Goal: Find specific page/section: Find specific page/section

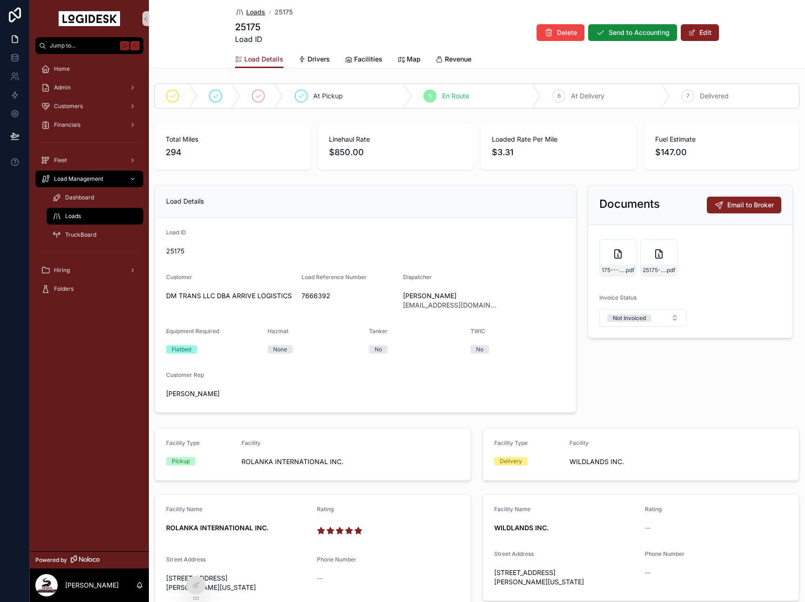
click at [248, 12] on span "Loads" at bounding box center [255, 11] width 19 height 9
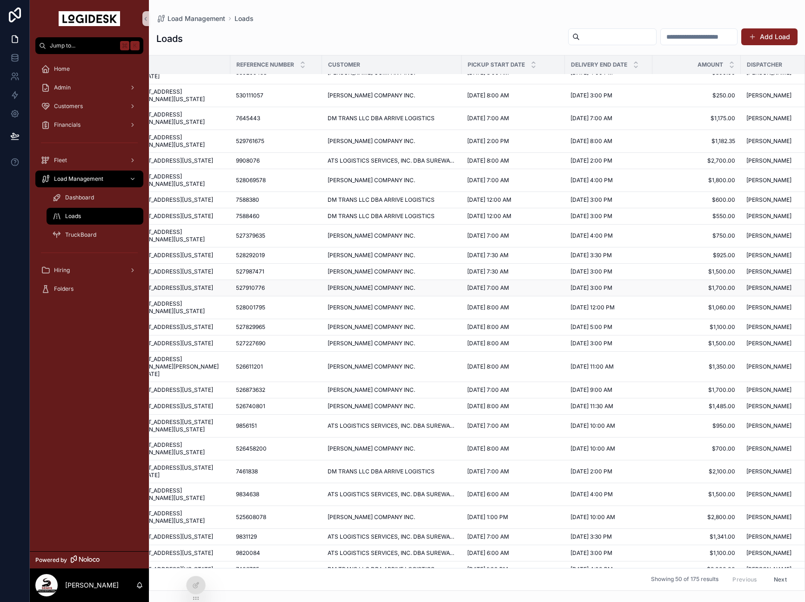
scroll to position [0, 155]
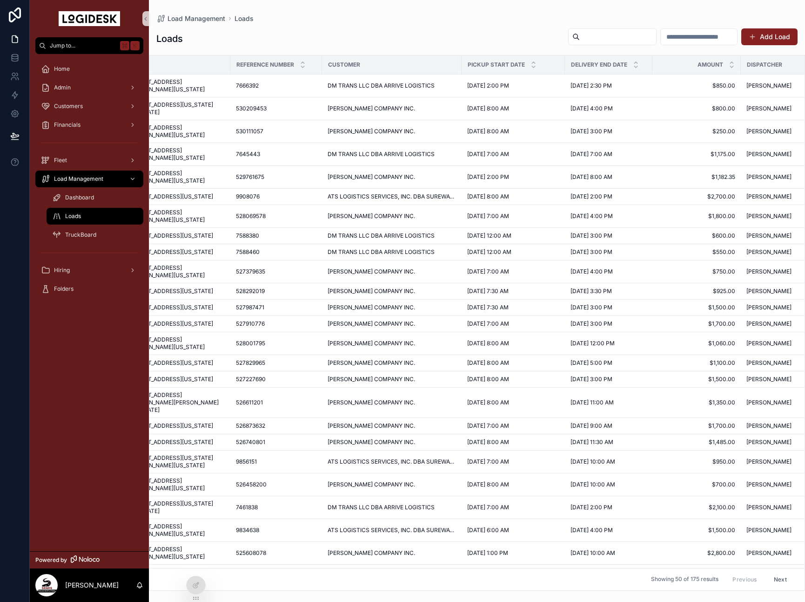
click at [346, 256] on span "DM TRANS LLC DBA ARRIVE LOGISTICS" at bounding box center [381, 251] width 107 height 7
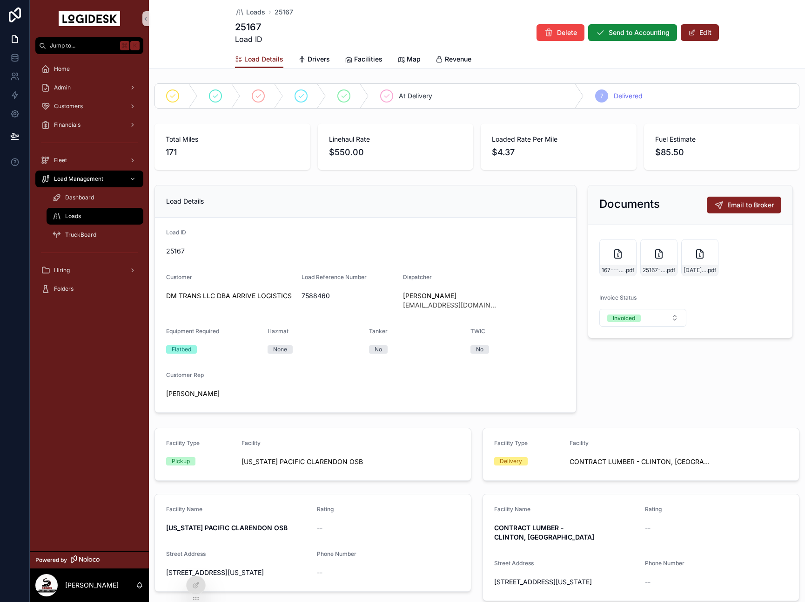
click at [318, 293] on span "7588460" at bounding box center [349, 295] width 94 height 9
copy span "7588460"
click at [577, 397] on div "Load Details Load ID 25167 Customer DM TRANS LLC DBA ARRIVE LOGISTICS Load Refe…" at bounding box center [365, 298] width 433 height 235
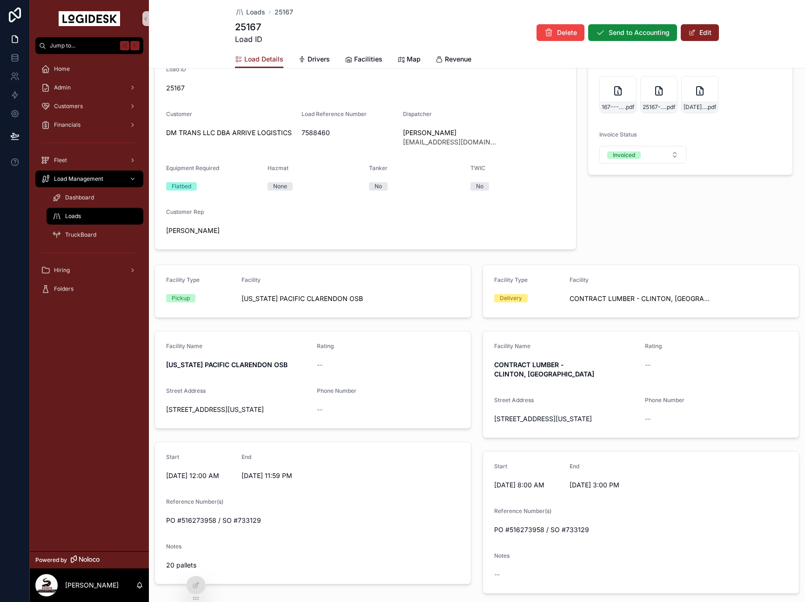
scroll to position [176, 0]
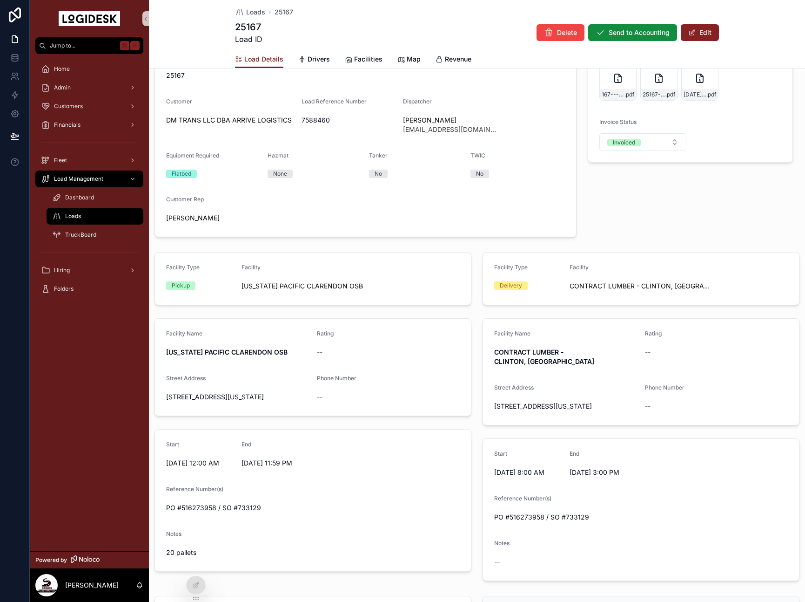
click at [251, 6] on div "Loads 25167 25167 Load ID Delete Send to Accounting Edit" at bounding box center [477, 25] width 484 height 50
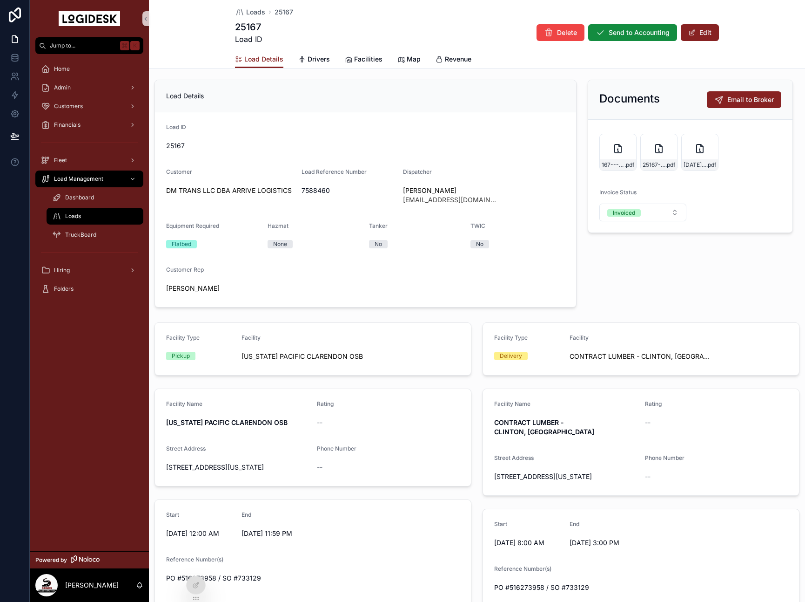
scroll to position [0, 0]
